Goal: Find specific page/section: Find specific page/section

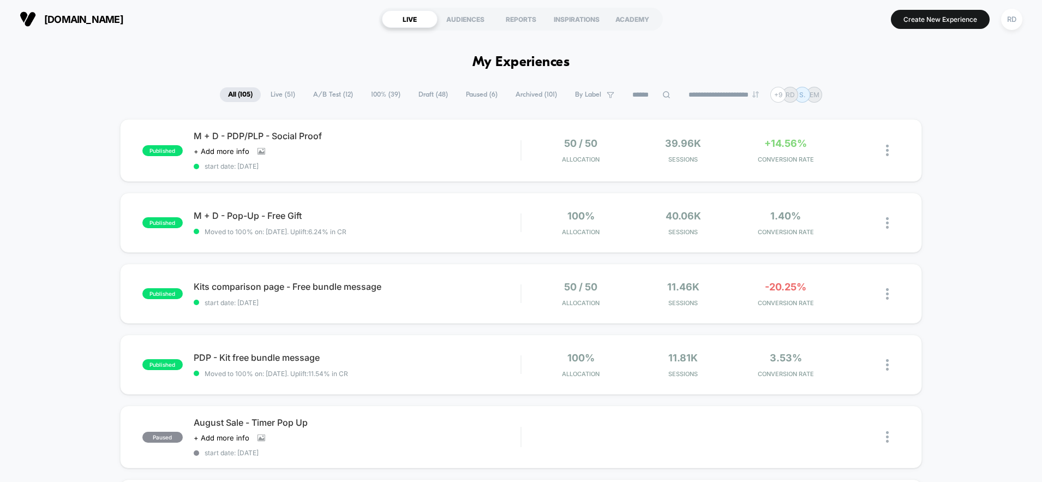
click at [326, 92] on span "A/B Test ( 12 )" at bounding box center [333, 94] width 56 height 15
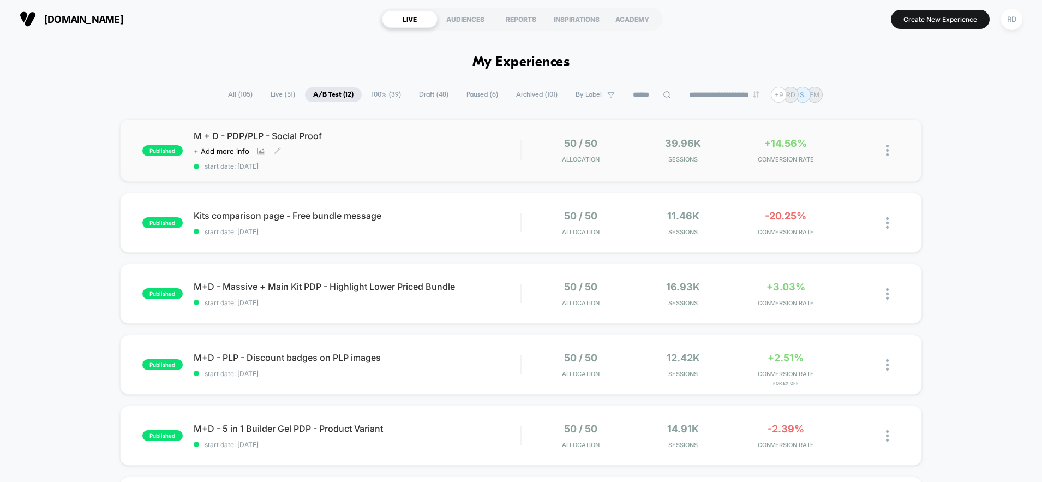
click at [291, 133] on span "M + D - PDP/PLP - Social Proof" at bounding box center [357, 135] width 327 height 11
